Goal: Task Accomplishment & Management: Use online tool/utility

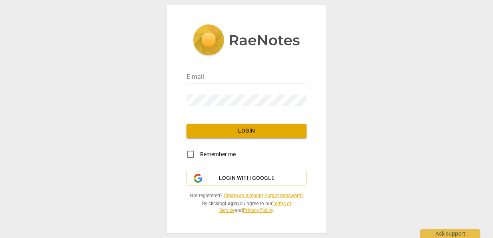
type input "cfeltman@insightcoaching.com"
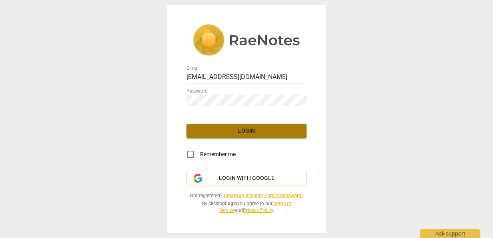
click at [248, 130] on span "Login" at bounding box center [246, 131] width 107 height 8
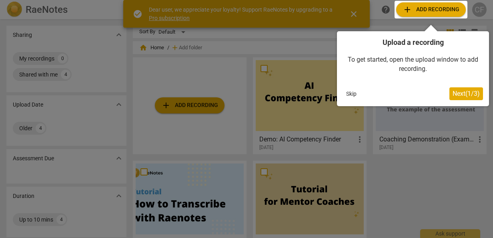
click at [460, 94] on span "Next ( 1 / 3 )" at bounding box center [466, 94] width 27 height 8
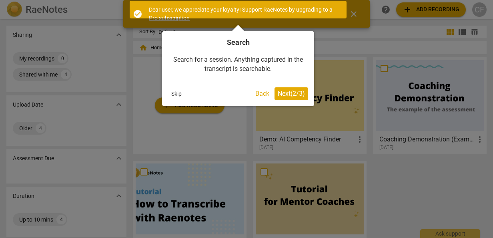
click at [297, 92] on span "Next ( 2 / 3 )" at bounding box center [291, 94] width 27 height 8
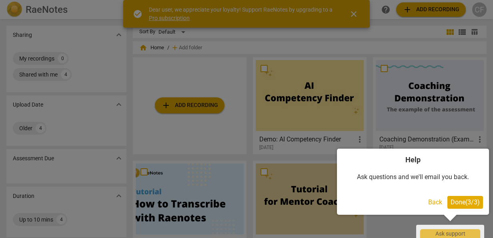
click at [474, 199] on span "Done ( 3 / 3 )" at bounding box center [465, 202] width 29 height 8
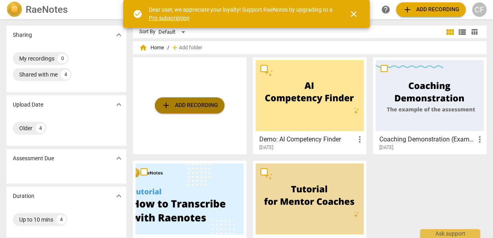
click at [187, 104] on span "add Add recording" at bounding box center [189, 105] width 57 height 10
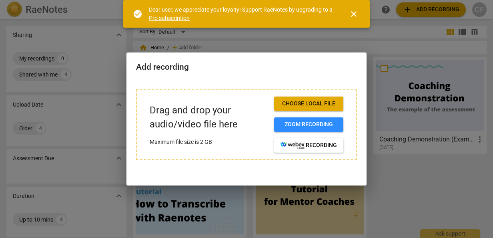
click at [305, 102] on span "Choose local file" at bounding box center [309, 104] width 56 height 8
click at [394, 185] on div at bounding box center [246, 119] width 493 height 238
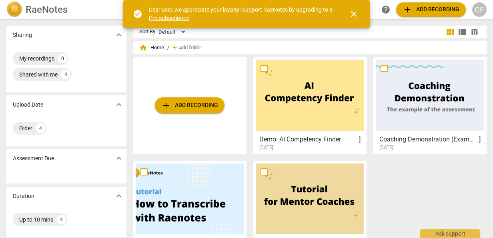
click at [199, 106] on span "add Add recording" at bounding box center [189, 105] width 57 height 10
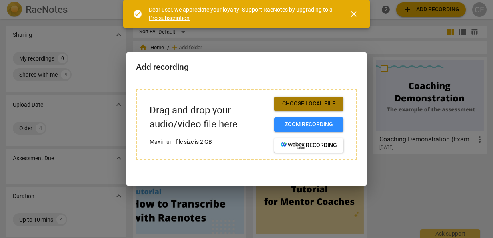
click at [308, 103] on span "Choose local file" at bounding box center [309, 104] width 56 height 8
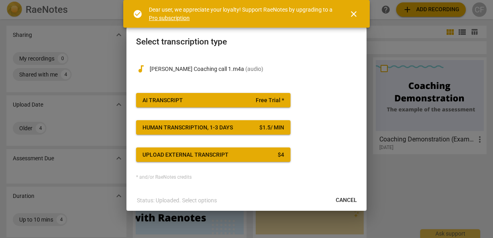
click at [215, 99] on span "AI Transcript Free Trial *" at bounding box center [214, 100] width 142 height 8
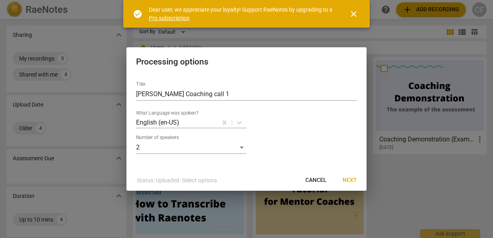
click at [348, 179] on span "Next" at bounding box center [350, 180] width 14 height 8
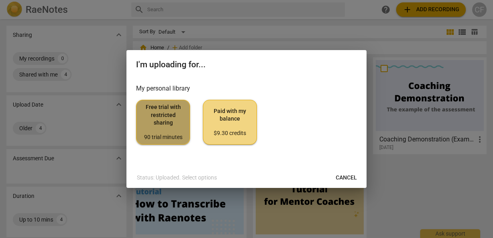
click at [164, 117] on span "Free trial with restricted sharing 90 trial minutes" at bounding box center [163, 122] width 40 height 38
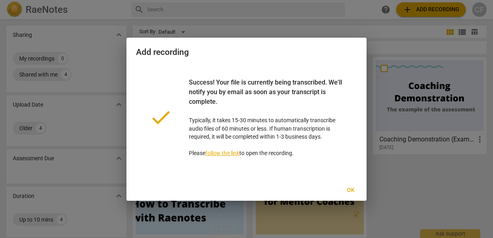
click at [352, 191] on span "Ok" at bounding box center [350, 190] width 13 height 8
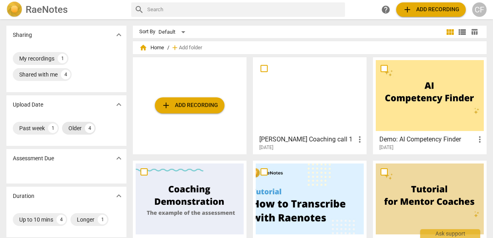
click at [77, 129] on div "Older" at bounding box center [74, 128] width 13 height 8
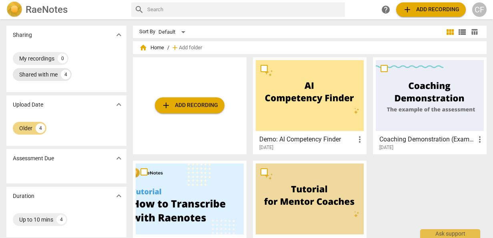
click at [41, 74] on div "Shared with me" at bounding box center [38, 74] width 38 height 8
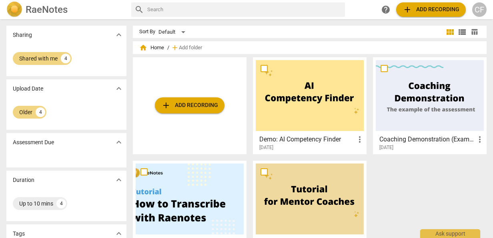
click at [119, 35] on span "expand_more" at bounding box center [119, 35] width 10 height 10
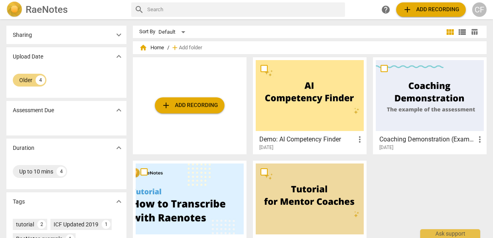
click at [120, 56] on span "expand_more" at bounding box center [119, 57] width 10 height 10
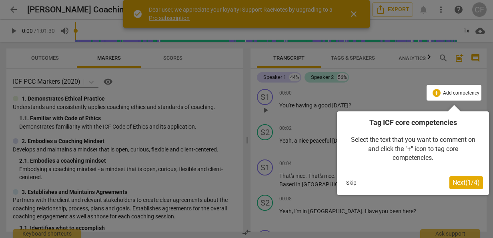
click at [458, 183] on span "Next ( 1 / 4 )" at bounding box center [466, 183] width 27 height 8
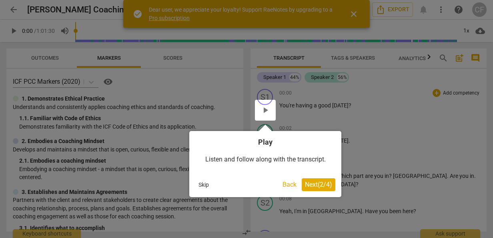
click at [323, 183] on span "Next ( 2 / 4 )" at bounding box center [318, 185] width 27 height 8
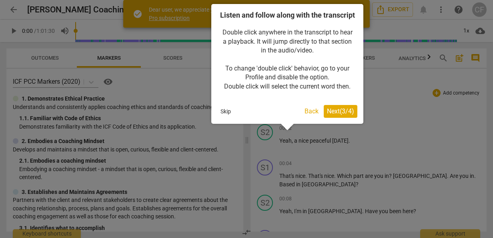
click at [336, 115] on span "Next ( 3 / 4 )" at bounding box center [340, 111] width 27 height 8
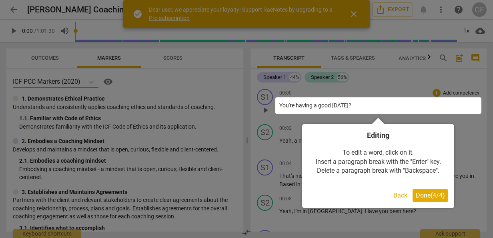
click at [430, 193] on span "Done ( 4 / 4 )" at bounding box center [430, 195] width 29 height 8
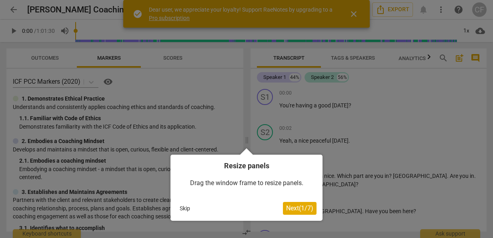
click at [298, 207] on span "Next ( 1 / 7 )" at bounding box center [299, 208] width 27 height 8
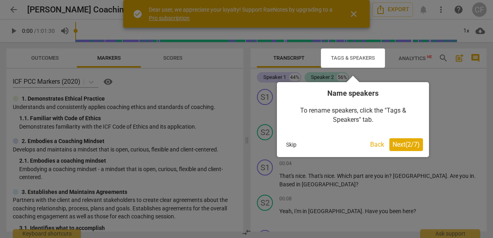
click at [411, 145] on span "Next ( 2 / 7 )" at bounding box center [406, 144] width 27 height 8
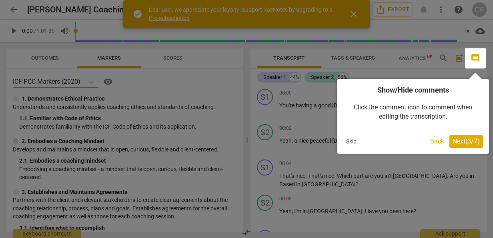
click at [465, 140] on span "Next ( 3 / 7 )" at bounding box center [466, 141] width 27 height 8
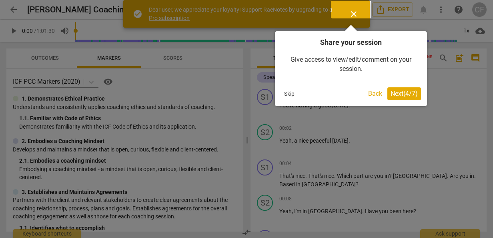
click at [401, 92] on span "Next ( 4 / 7 )" at bounding box center [404, 94] width 27 height 8
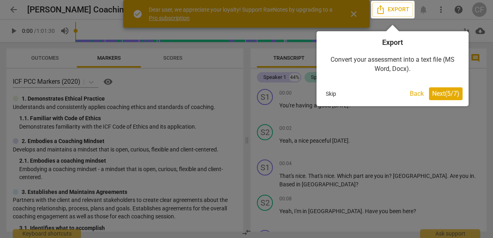
click at [446, 90] on span "Next ( 5 / 7 )" at bounding box center [445, 94] width 27 height 8
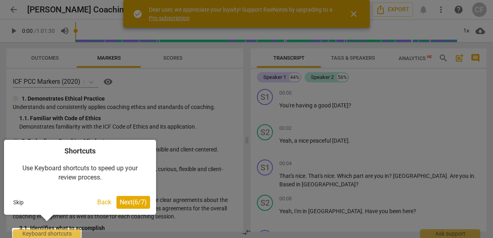
click at [136, 199] on span "Next ( 6 / 7 )" at bounding box center [133, 202] width 27 height 8
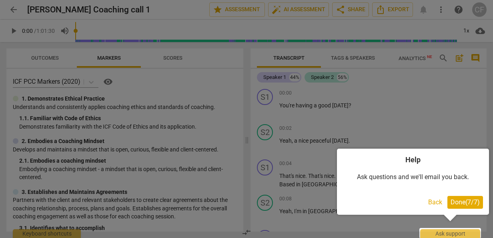
click at [466, 199] on span "Done ( 7 / 7 )" at bounding box center [465, 202] width 29 height 8
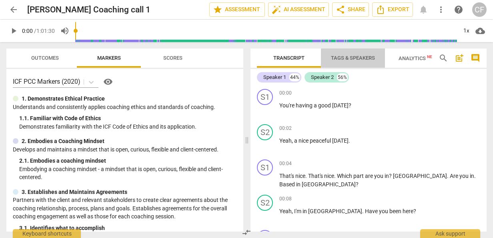
click at [353, 58] on span "Tags & Speakers" at bounding box center [353, 58] width 44 height 6
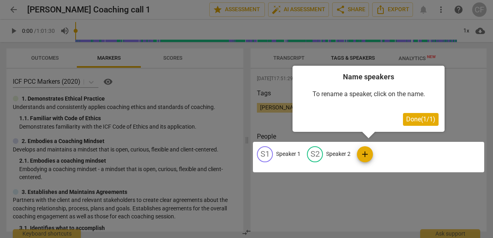
click at [419, 119] on span "Done ( 1 / 1 )" at bounding box center [420, 119] width 29 height 8
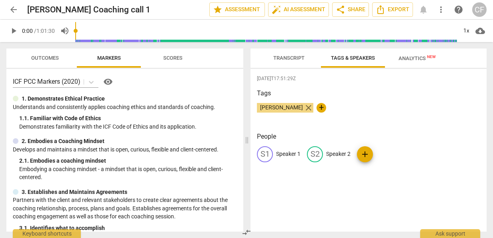
click at [306, 108] on span "close" at bounding box center [309, 108] width 10 height 10
click at [299, 107] on span "[PERSON_NAME]" at bounding box center [281, 107] width 49 height 6
click at [259, 106] on span "[PERSON_NAME]" at bounding box center [281, 107] width 49 height 6
click at [262, 106] on span "[PERSON_NAME]" at bounding box center [281, 107] width 49 height 6
drag, startPoint x: 262, startPoint y: 106, endPoint x: 300, endPoint y: 108, distance: 37.7
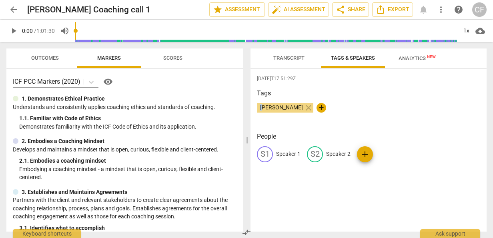
click at [300, 108] on span "[PERSON_NAME]" at bounding box center [281, 107] width 49 height 6
click at [317, 106] on span "+" at bounding box center [322, 108] width 10 height 10
click at [307, 109] on span "close" at bounding box center [309, 108] width 10 height 10
click at [292, 152] on p "Speaker 1" at bounding box center [288, 154] width 24 height 8
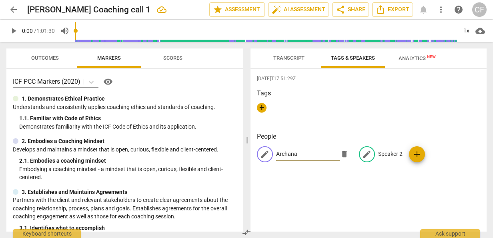
type input "Archana"
click at [386, 153] on p "Speaker 2" at bounding box center [390, 154] width 24 height 8
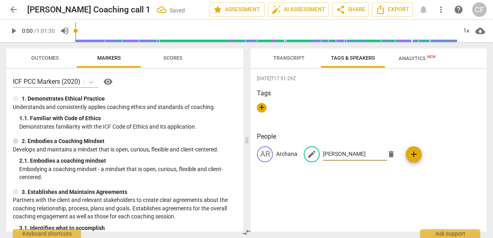
type input "[PERSON_NAME]"
click at [277, 115] on div "+" at bounding box center [368, 111] width 223 height 16
click at [289, 58] on span "Transcript" at bounding box center [288, 58] width 31 height 6
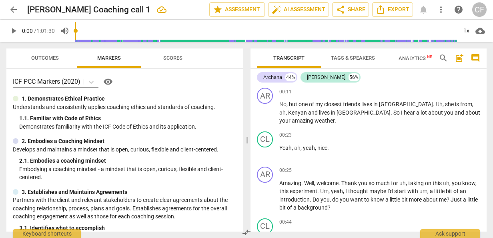
scroll to position [120, 0]
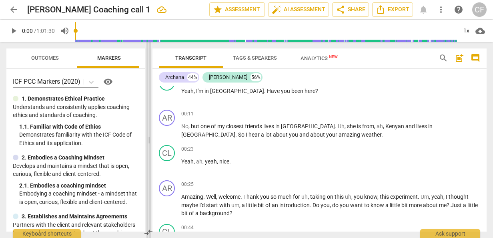
drag, startPoint x: 249, startPoint y: 140, endPoint x: 151, endPoint y: 141, distance: 98.1
click at [151, 141] on span at bounding box center [149, 140] width 5 height 196
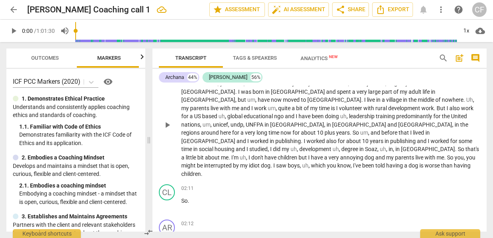
scroll to position [280, 0]
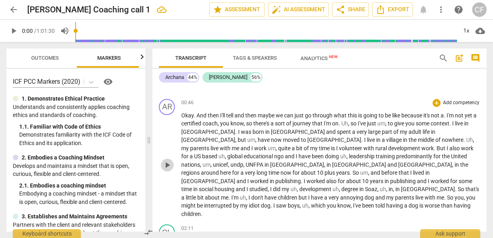
click at [168, 160] on span "play_arrow" at bounding box center [168, 165] width 10 height 10
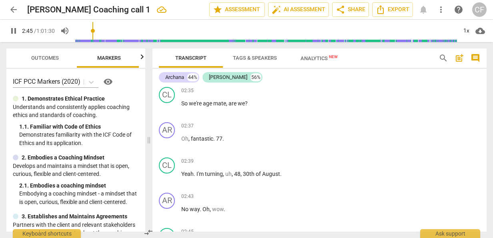
scroll to position [570, 0]
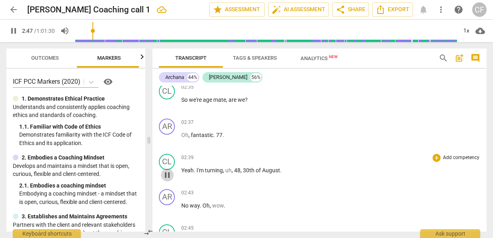
click at [165, 170] on span "pause" at bounding box center [168, 175] width 10 height 10
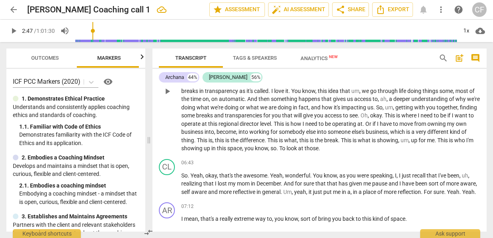
scroll to position [1371, 0]
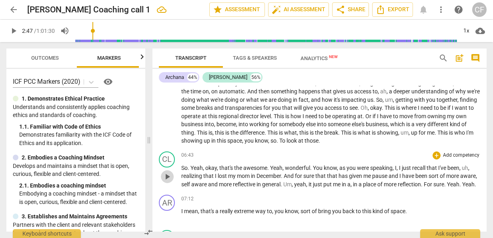
click at [167, 172] on span "play_arrow" at bounding box center [168, 177] width 10 height 10
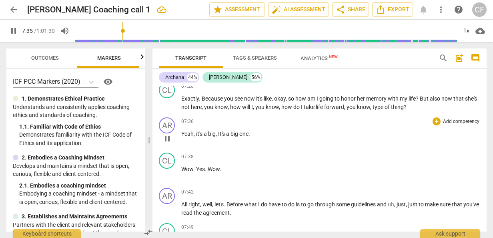
scroll to position [1531, 0]
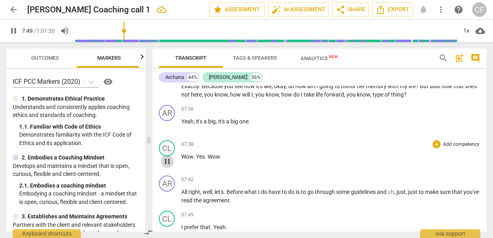
click at [166, 157] on span "pause" at bounding box center [168, 162] width 10 height 10
type input "470"
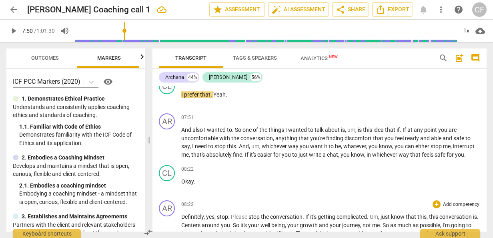
scroll to position [1651, 0]
